Goal: Task Accomplishment & Management: Use online tool/utility

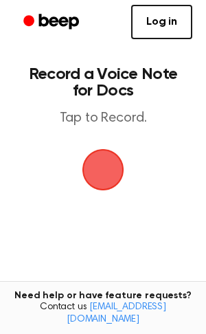
click at [109, 162] on span "button" at bounding box center [103, 169] width 38 height 38
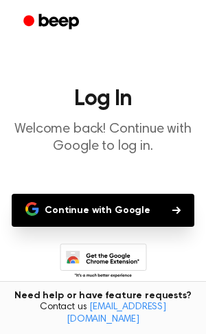
click at [137, 218] on button "Continue with Google" at bounding box center [103, 210] width 183 height 33
click at [63, 149] on p "Welcome back! Continue with Google to log in." at bounding box center [103, 138] width 184 height 34
click at [144, 192] on main "Log In Welcome back! Continue with Google to log in. Continue with Google Don’t…" at bounding box center [103, 210] width 206 height 421
click at [147, 201] on button "Continue with Google" at bounding box center [103, 210] width 183 height 33
